Goal: Navigation & Orientation: Find specific page/section

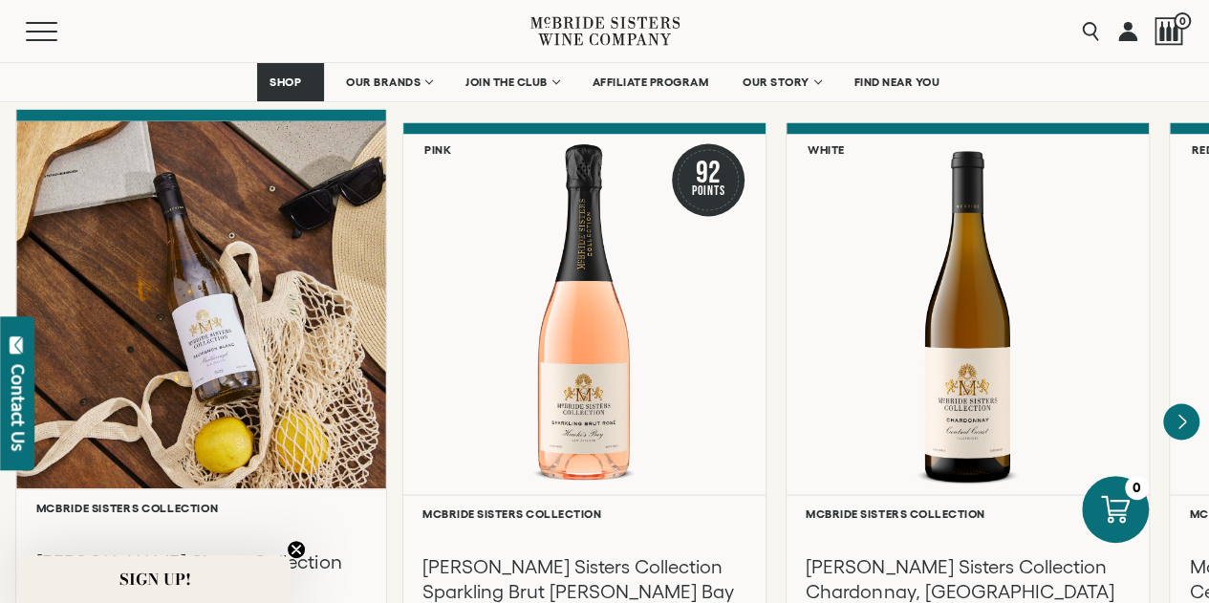
scroll to position [1624, 0]
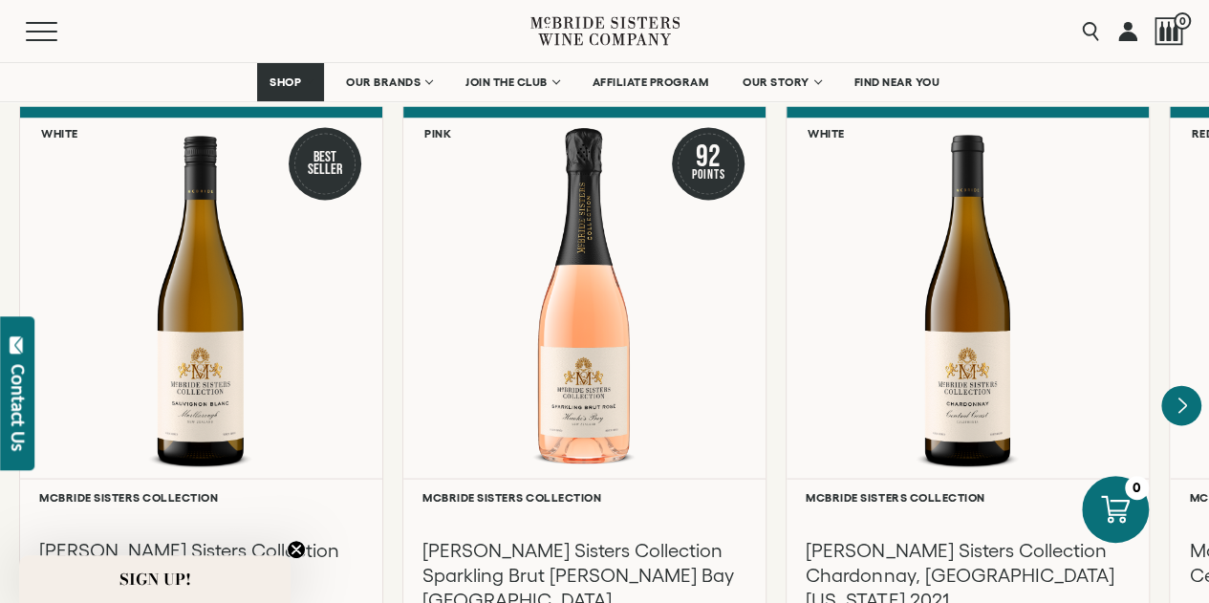
click at [1184, 397] on icon "Next" at bounding box center [1182, 404] width 8 height 15
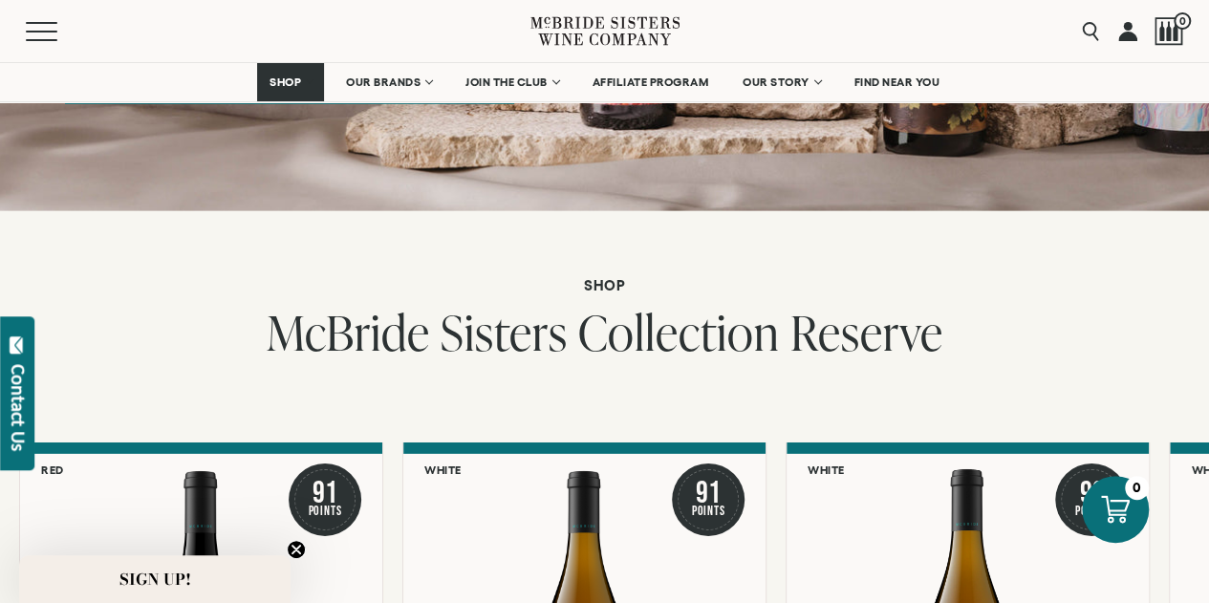
scroll to position [2943, 0]
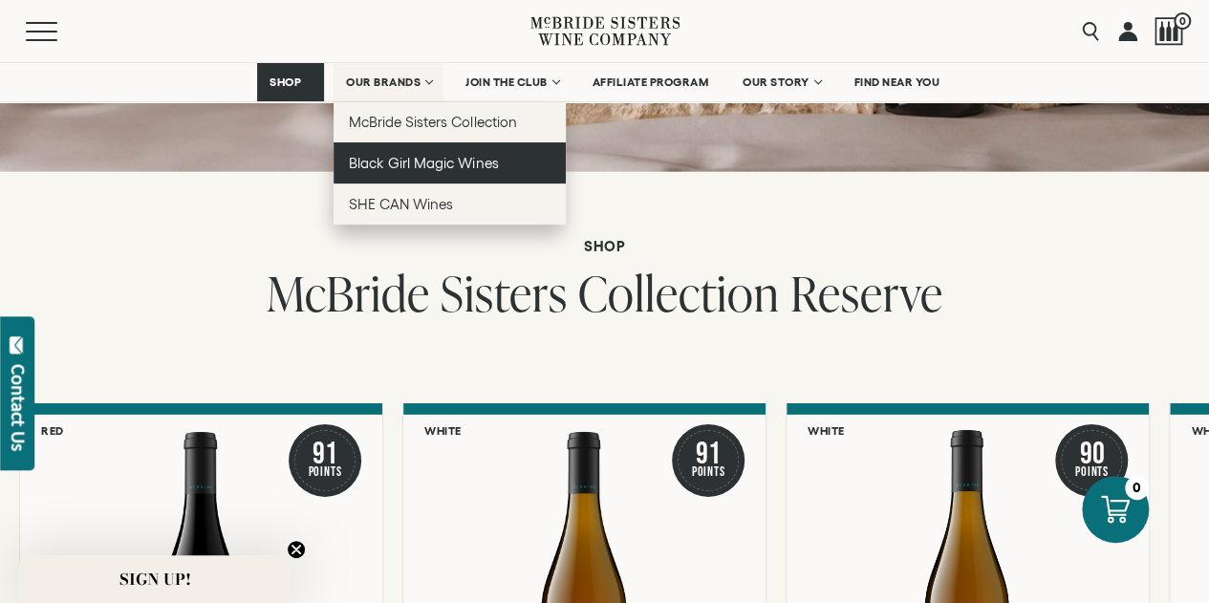
click at [414, 161] on span "Black Girl Magic Wines" at bounding box center [423, 163] width 149 height 16
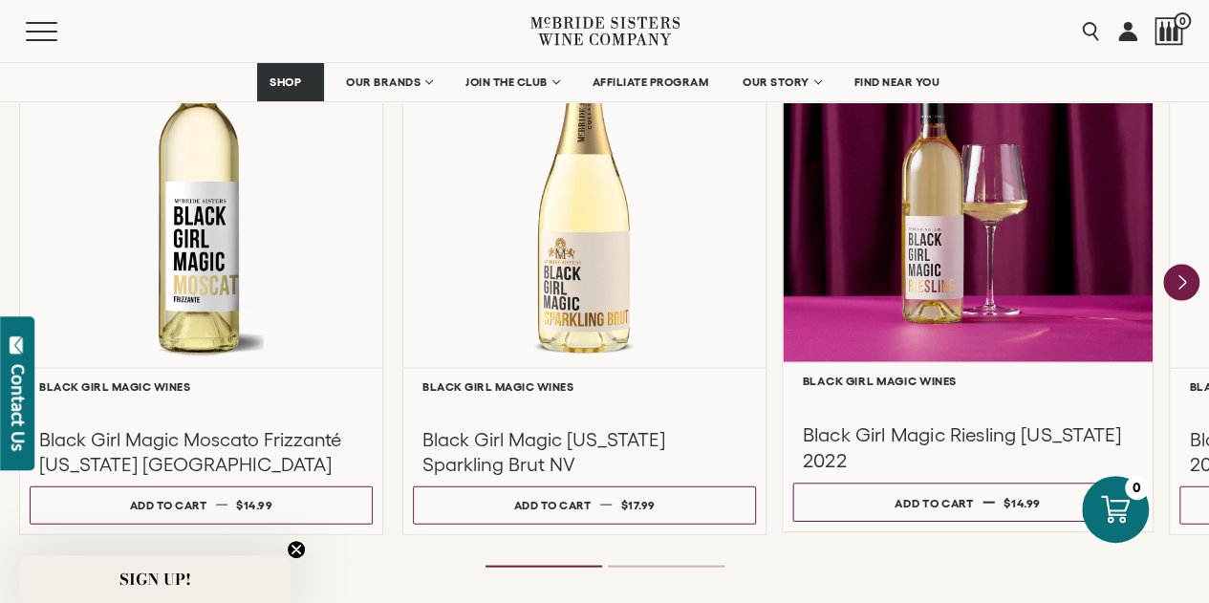
scroll to position [1815, 0]
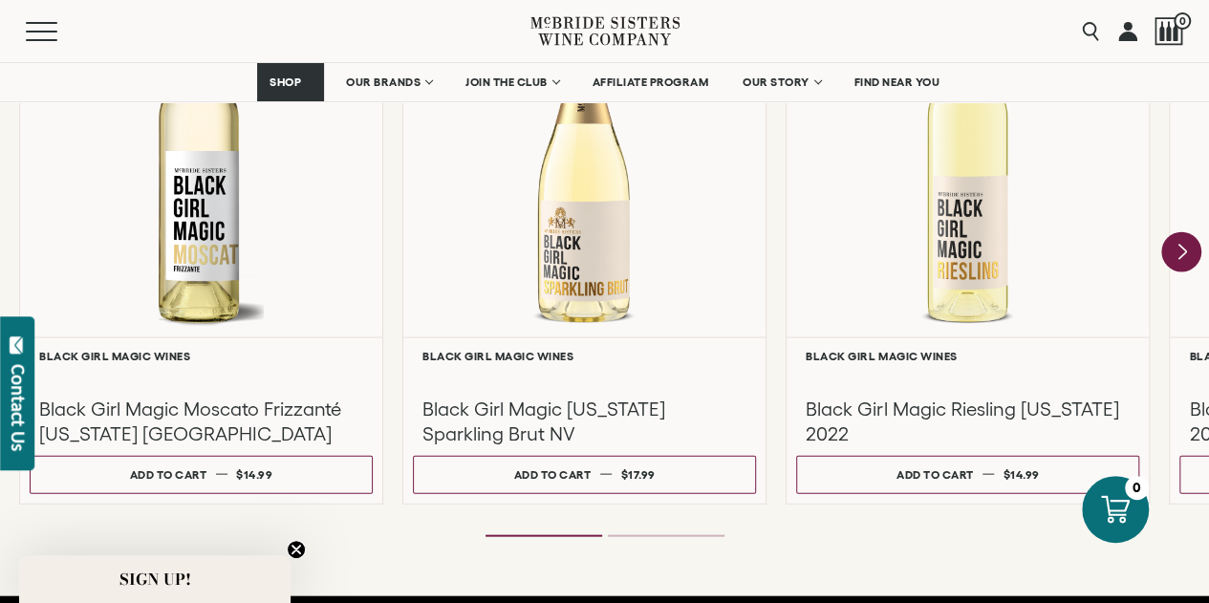
click at [1185, 258] on icon "Next" at bounding box center [1181, 252] width 40 height 40
